Goal: Information Seeking & Learning: Learn about a topic

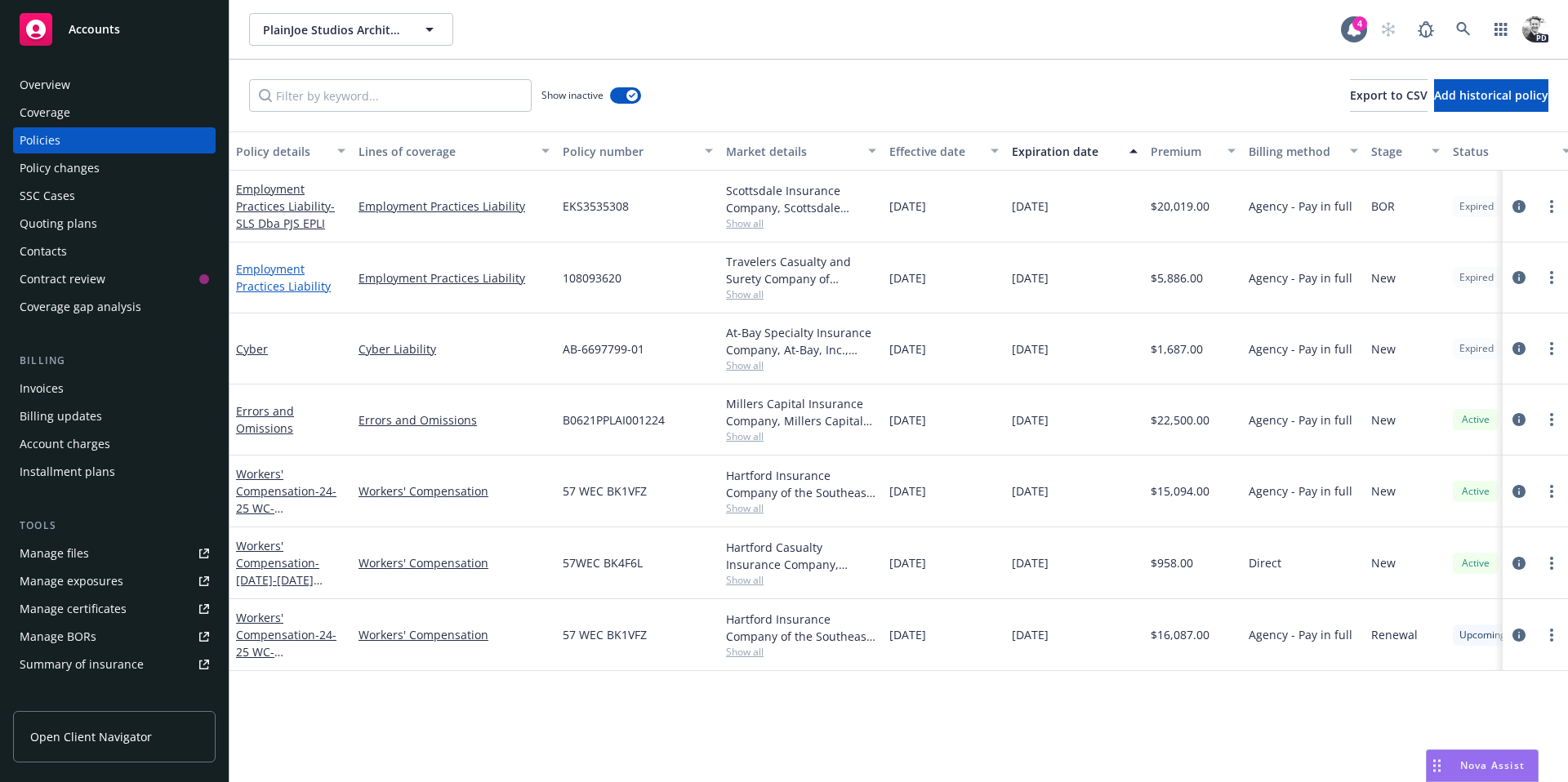
click at [270, 262] on link "Employment Practices Liability" at bounding box center [284, 277] width 95 height 32
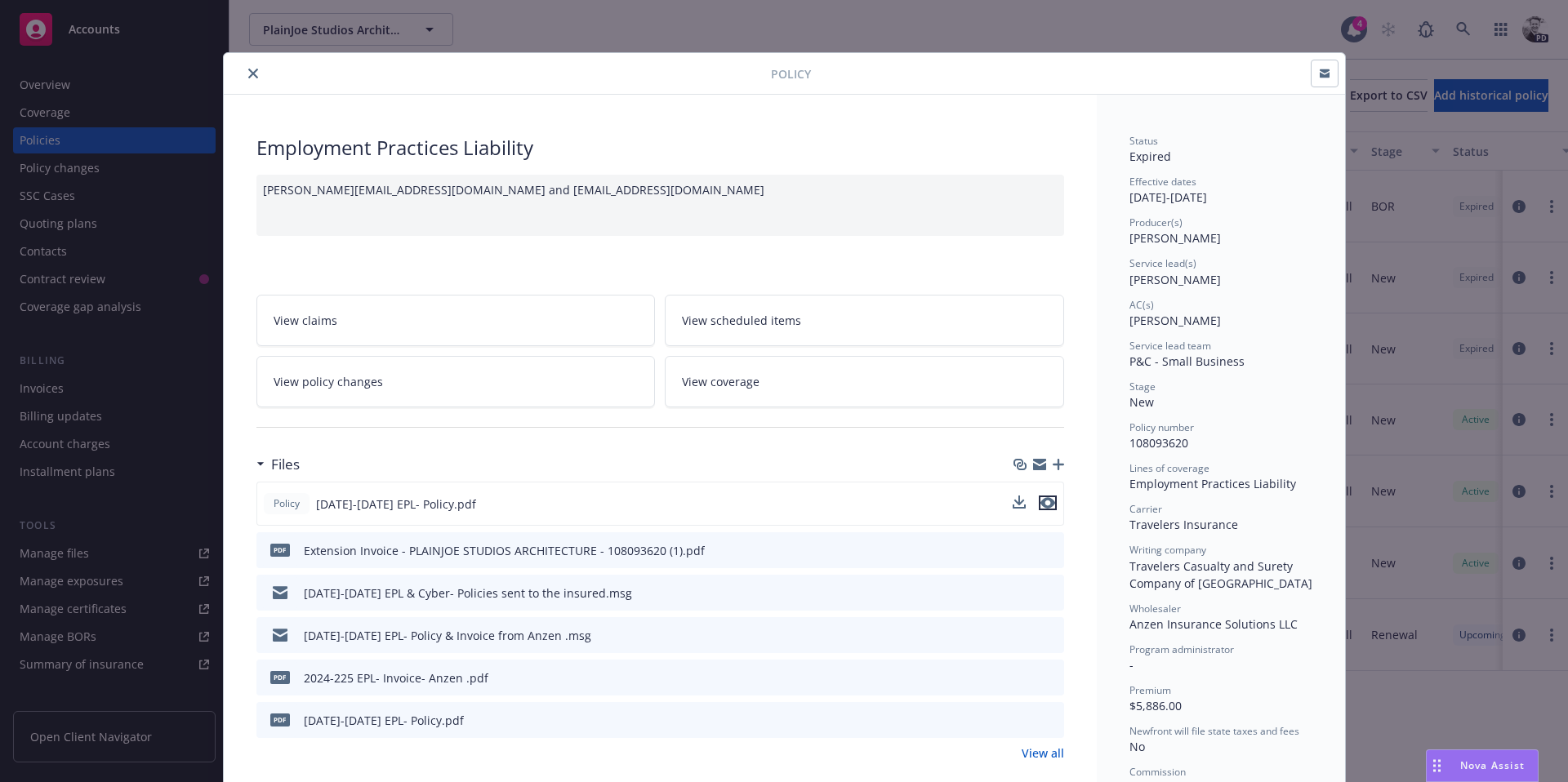
click at [1051, 508] on icon "preview file" at bounding box center [1047, 503] width 15 height 11
click at [253, 75] on icon "close" at bounding box center [253, 73] width 10 height 10
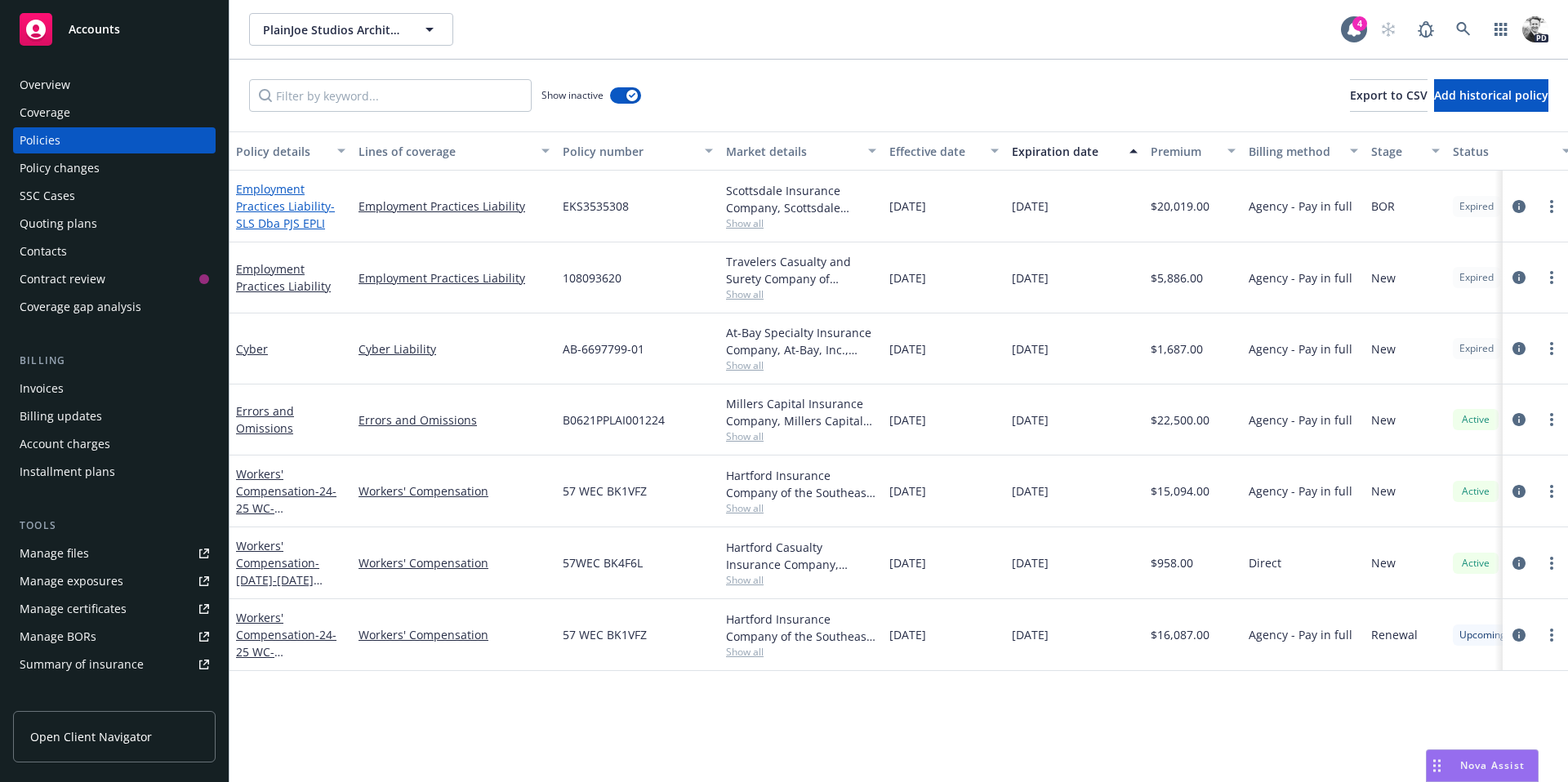
click at [277, 185] on link "Employment Practices Liability - SLS Dba PJS EPLI" at bounding box center [285, 206] width 99 height 50
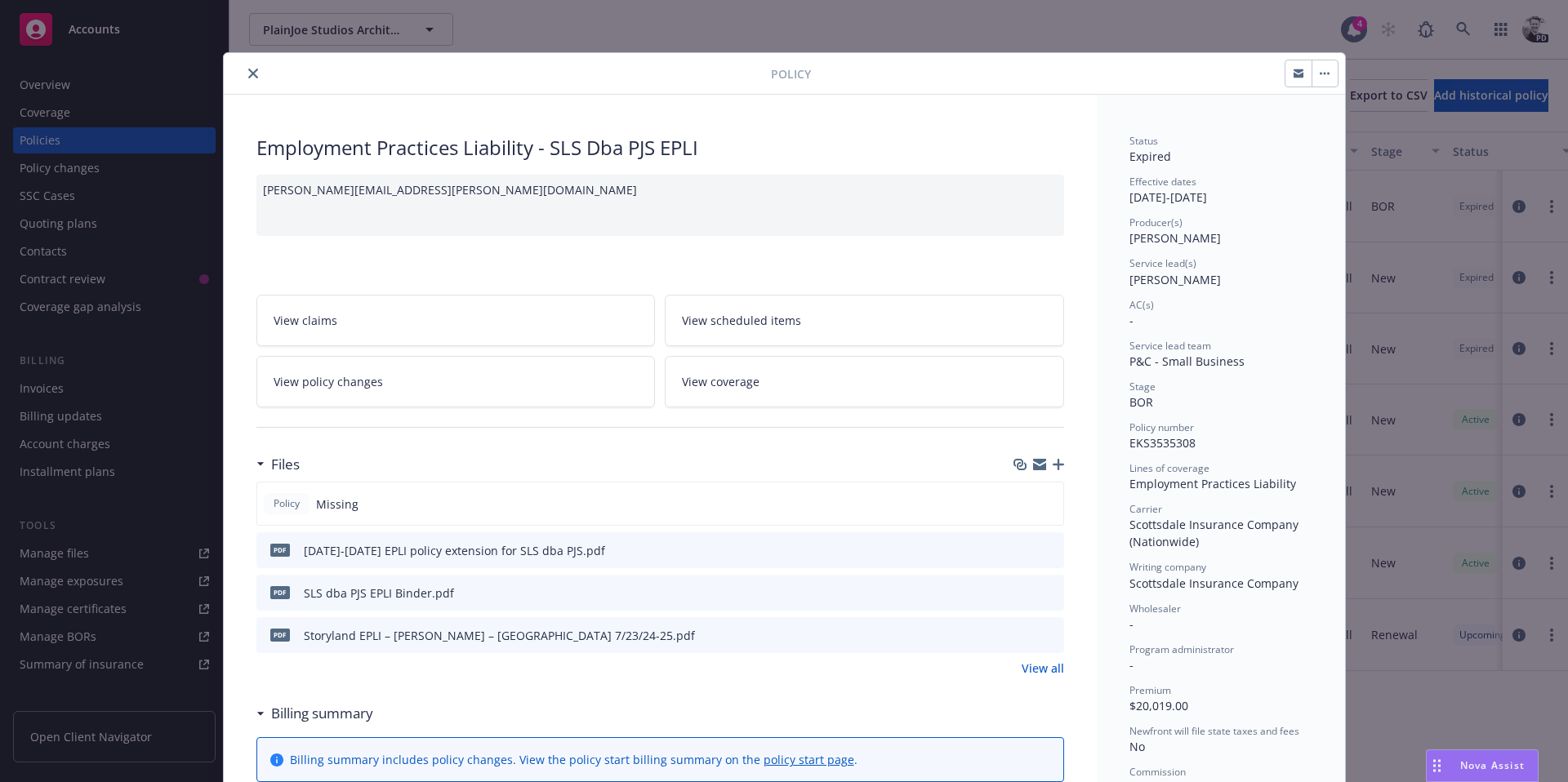
click at [343, 483] on div "Policy Missing" at bounding box center [660, 504] width 808 height 44
click at [252, 68] on icon "close" at bounding box center [253, 73] width 10 height 10
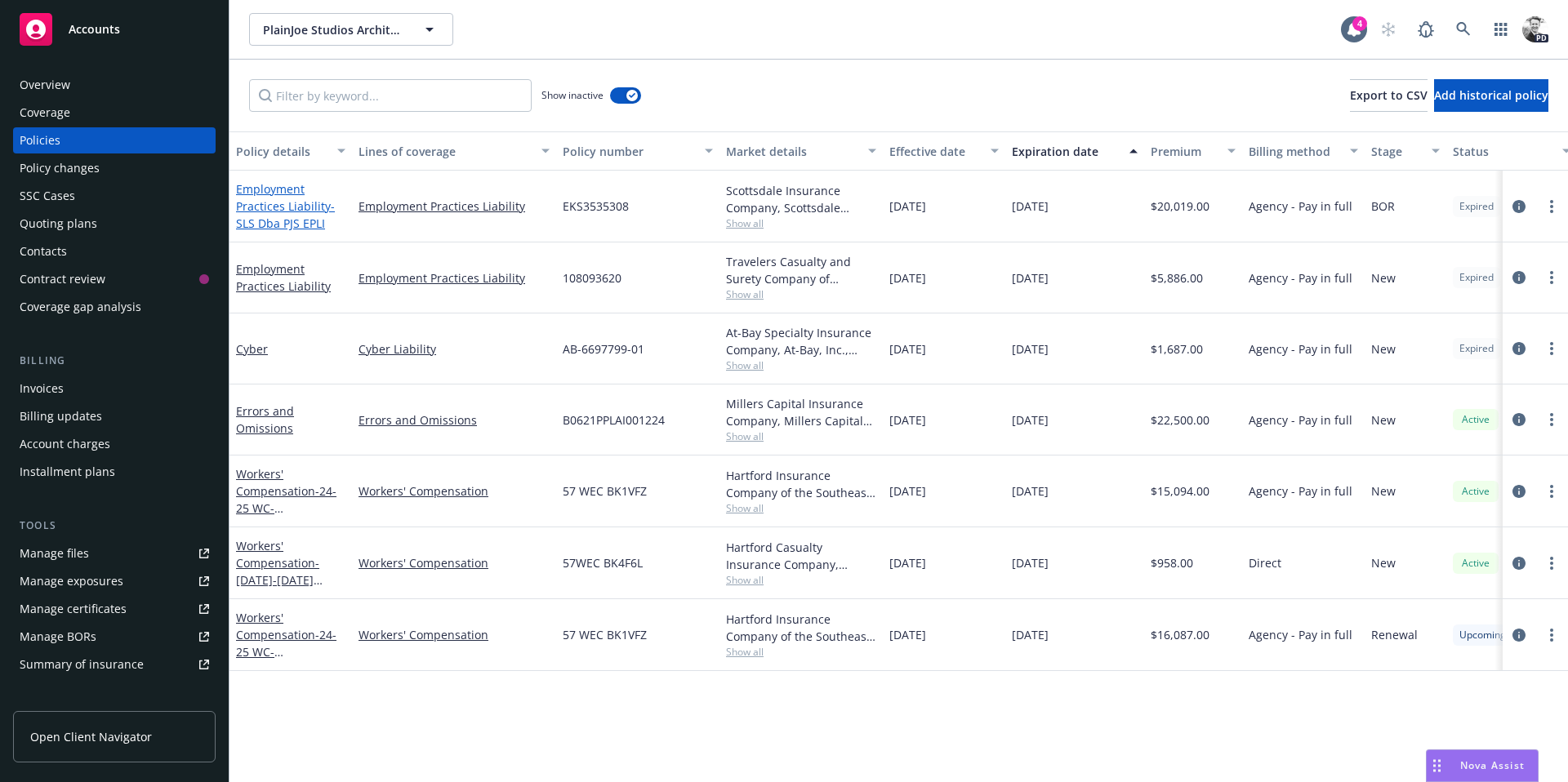
click at [280, 212] on link "Employment Practices Liability - SLS Dba PJS EPLI" at bounding box center [285, 206] width 99 height 50
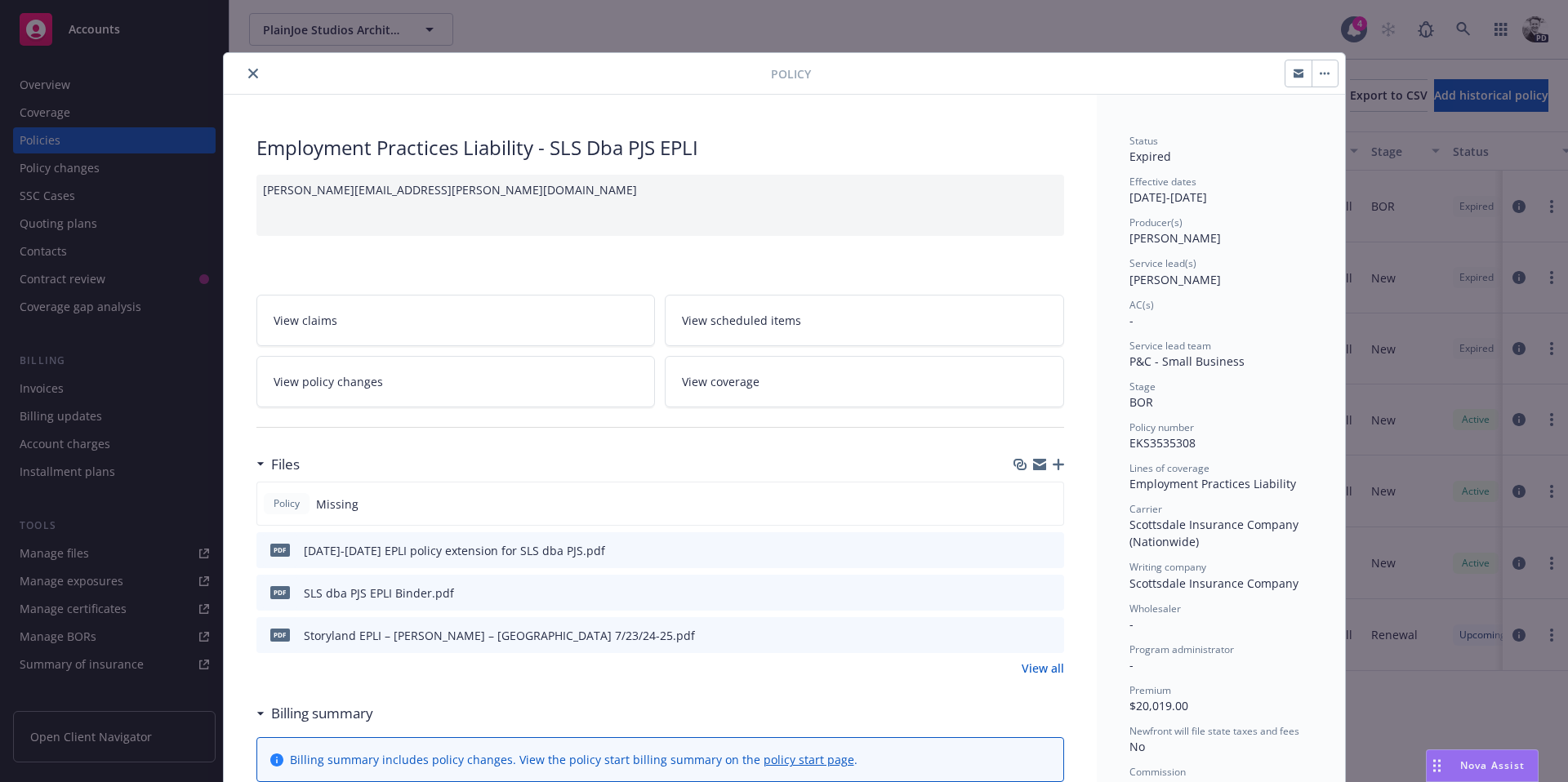
scroll to position [49, 0]
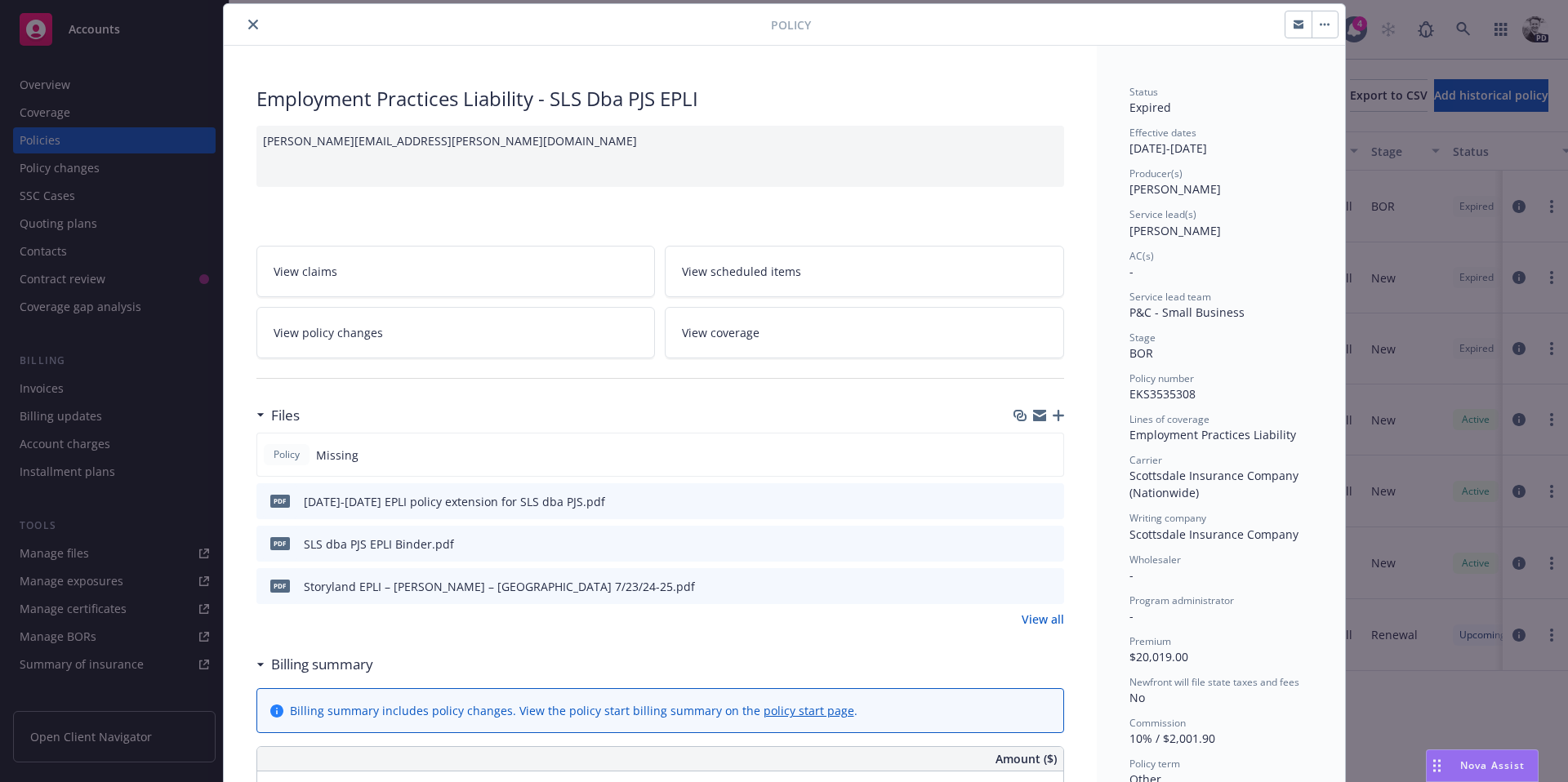
click at [251, 24] on icon "close" at bounding box center [253, 24] width 10 height 10
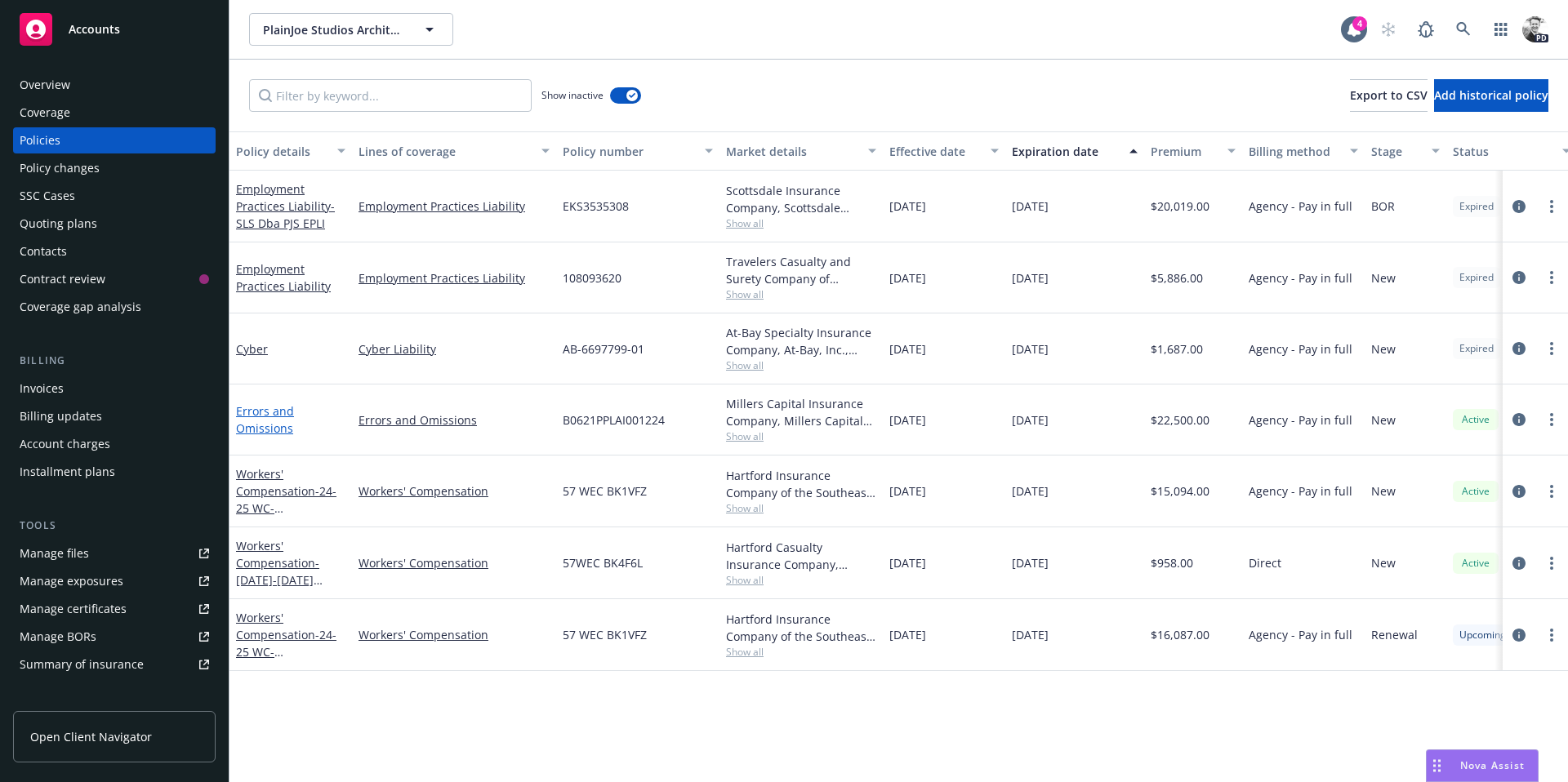
click at [251, 408] on link "Errors and Omissions" at bounding box center [265, 420] width 58 height 32
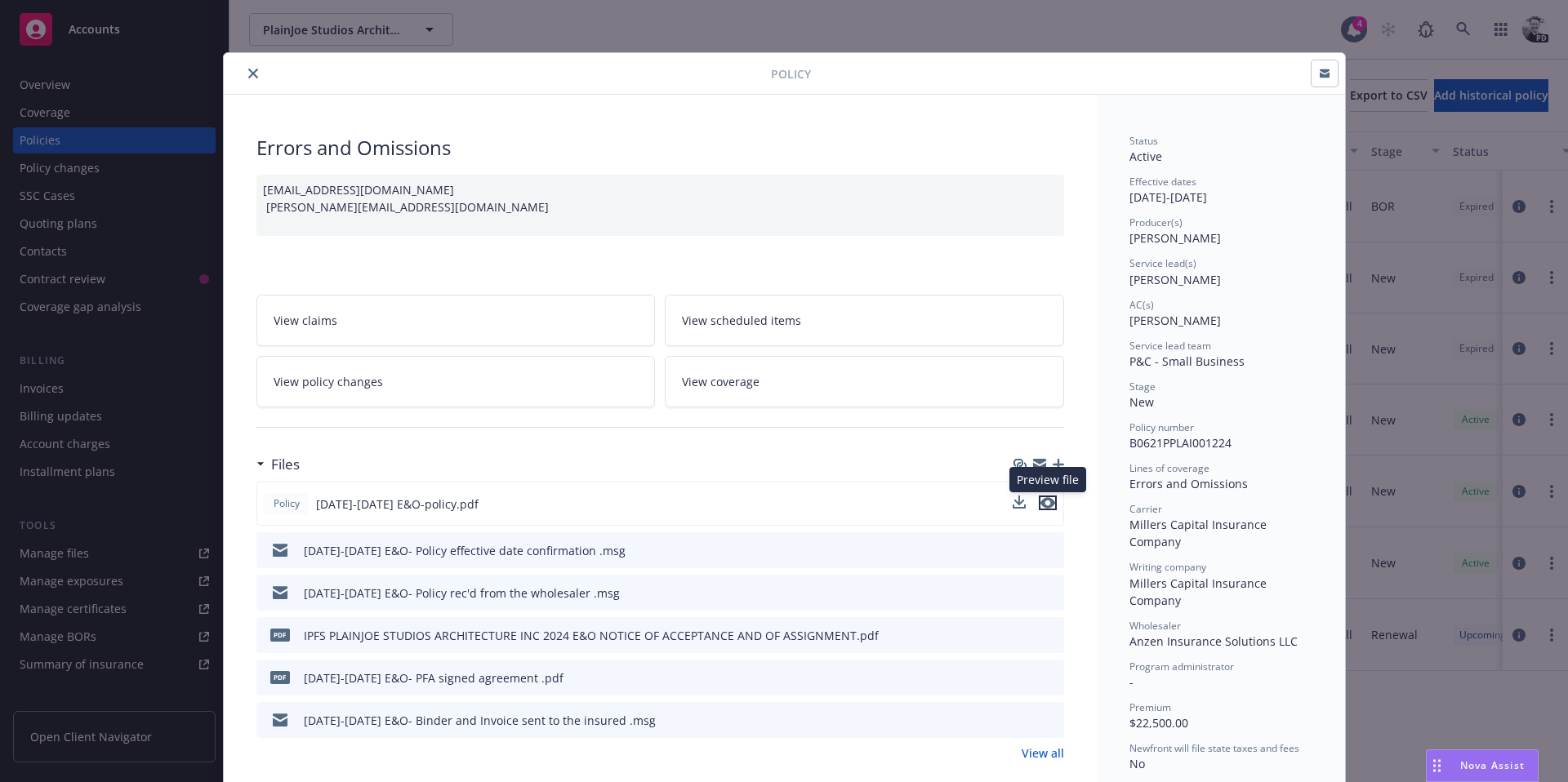
click at [1047, 504] on icon "preview file" at bounding box center [1047, 503] width 15 height 11
click at [250, 79] on button "close" at bounding box center [253, 74] width 19 height 19
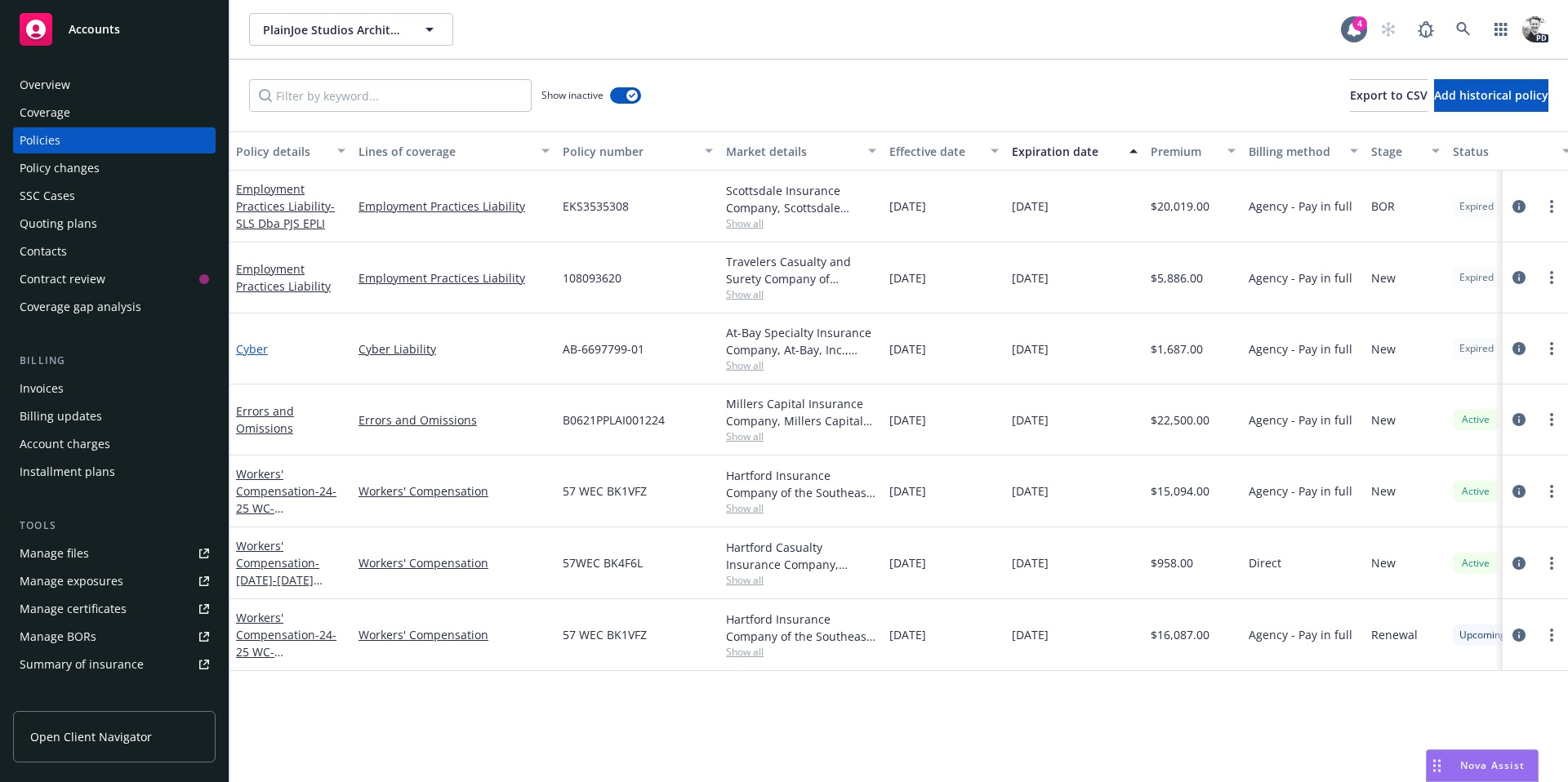
click at [259, 355] on link "Cyber" at bounding box center [252, 349] width 32 height 16
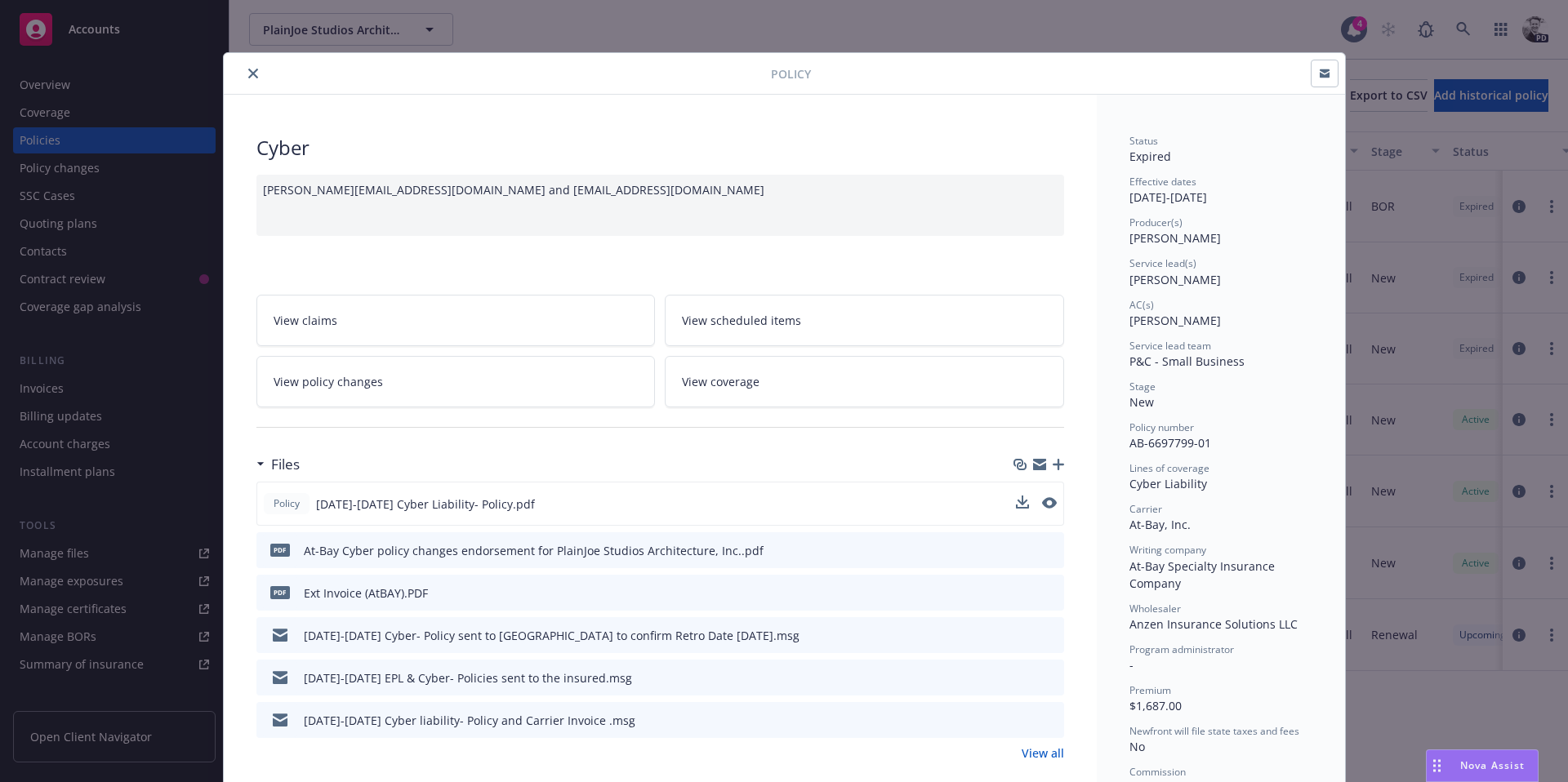
click at [1032, 497] on div at bounding box center [1036, 505] width 41 height 18
click at [1050, 505] on icon "preview file" at bounding box center [1047, 503] width 15 height 11
click at [250, 79] on button "close" at bounding box center [253, 74] width 19 height 19
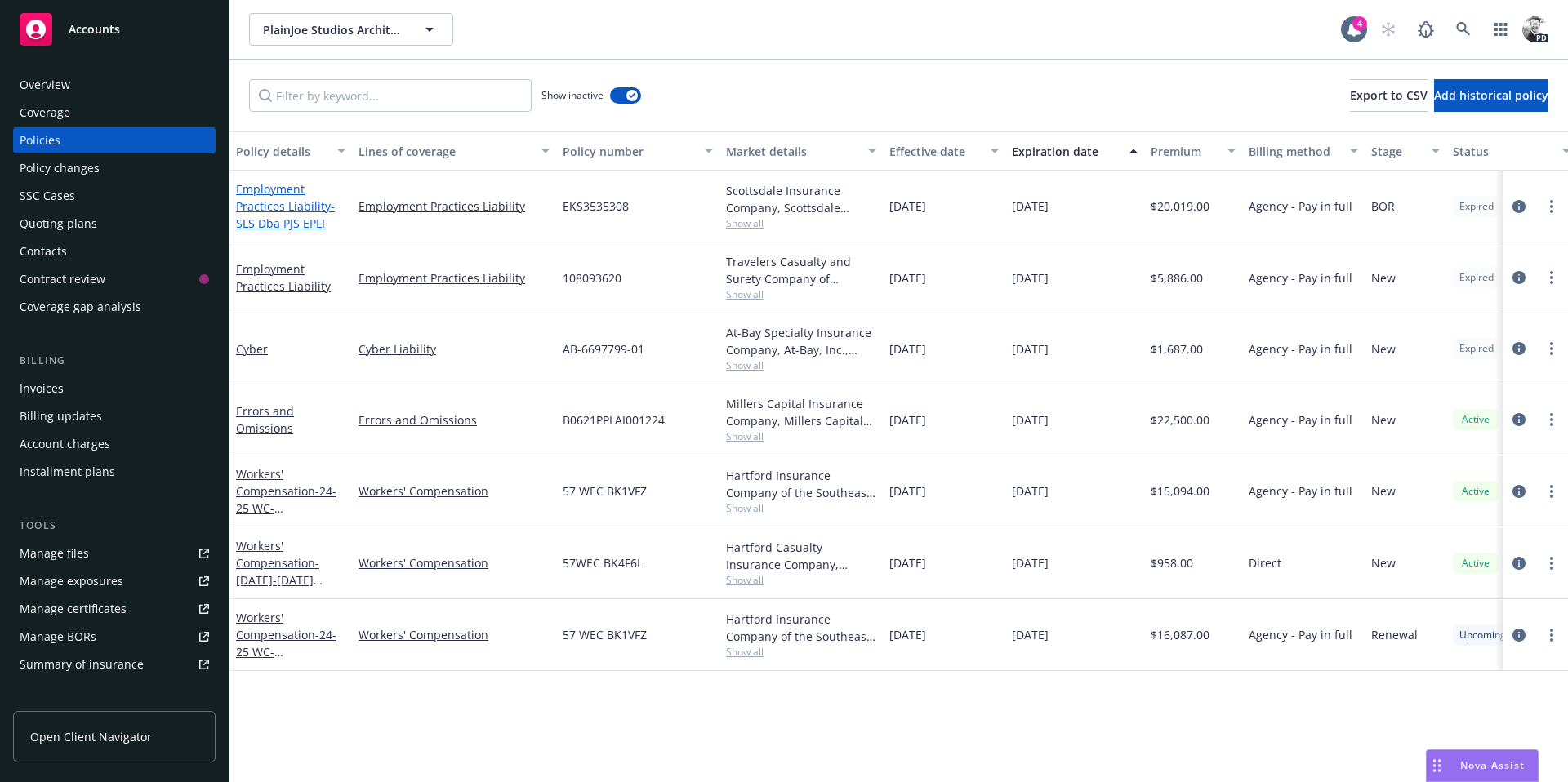
click at [260, 201] on link "Employment Practices Liability - SLS Dba PJS EPLI" at bounding box center [285, 206] width 99 height 50
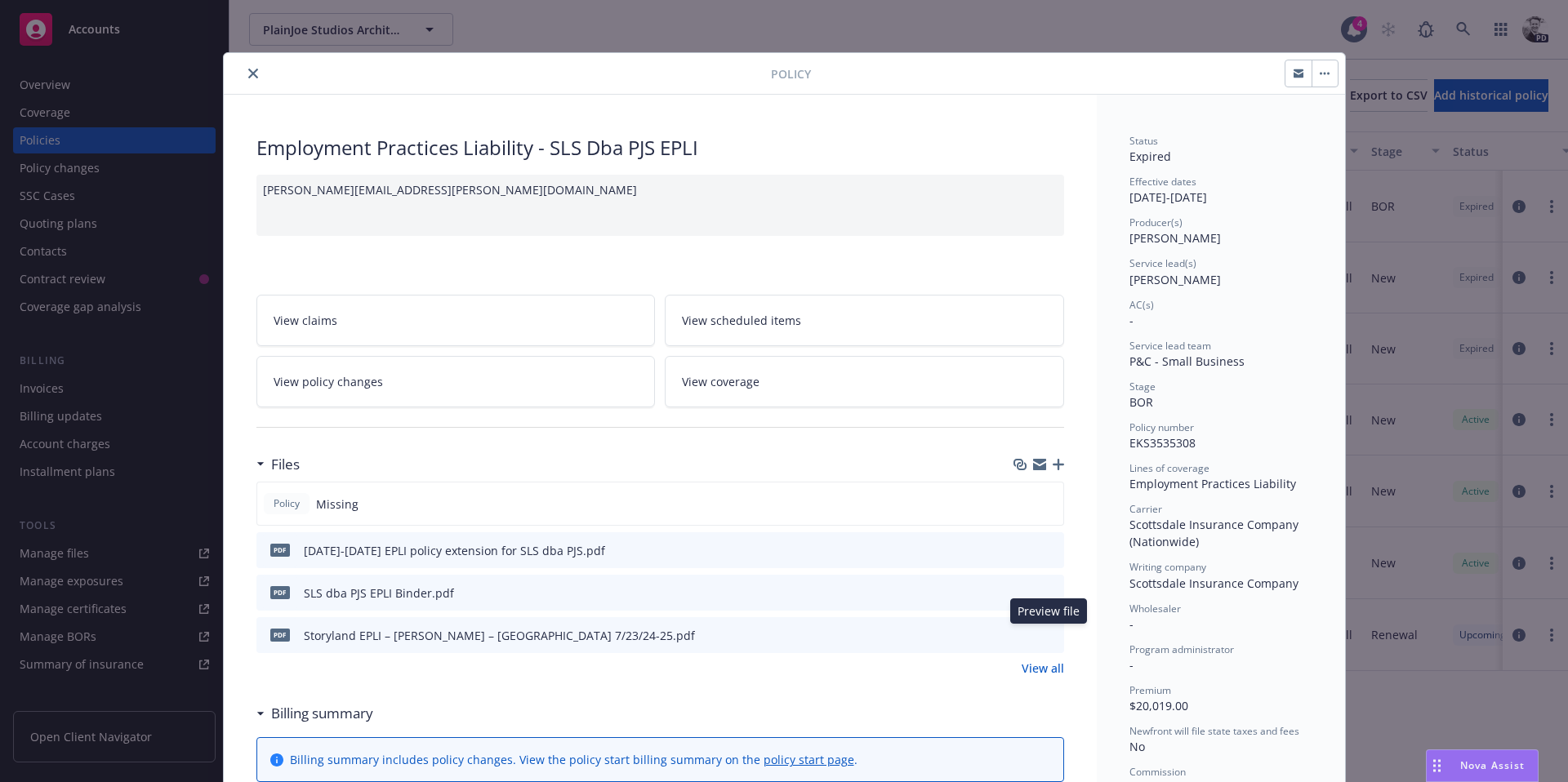
click at [1053, 636] on icon "preview file" at bounding box center [1048, 634] width 15 height 11
click at [251, 76] on icon "close" at bounding box center [253, 73] width 10 height 10
